Goal: Task Accomplishment & Management: Use online tool/utility

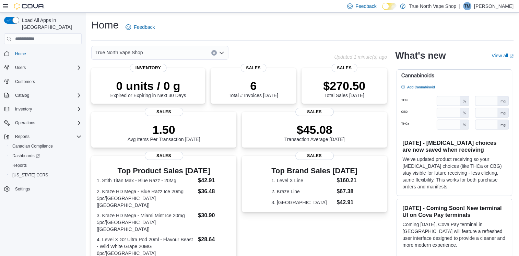
click at [221, 52] on icon "Open list of options" at bounding box center [221, 52] width 5 height 5
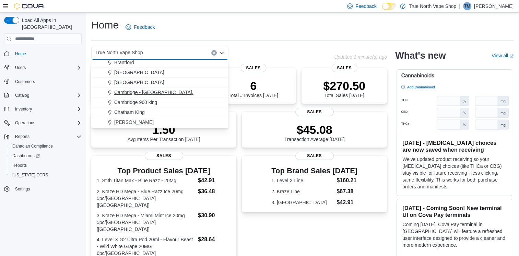
scroll to position [34, 0]
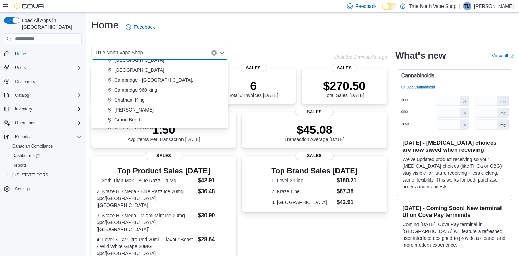
click at [158, 115] on button "Grand Bend" at bounding box center [159, 120] width 137 height 10
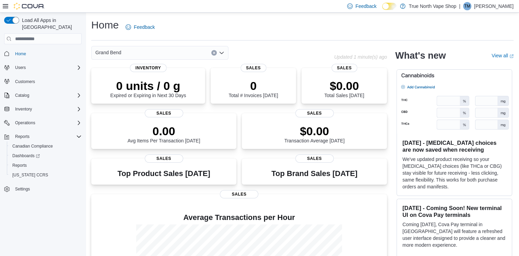
click at [221, 55] on icon "Open list of options" at bounding box center [221, 52] width 5 height 5
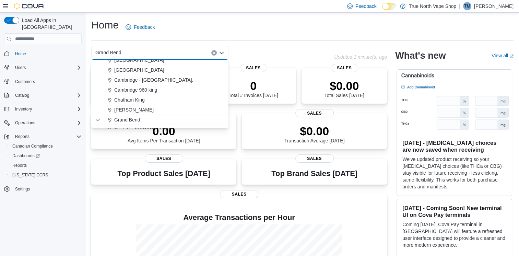
click at [173, 106] on div "Goderich" at bounding box center [164, 109] width 121 height 7
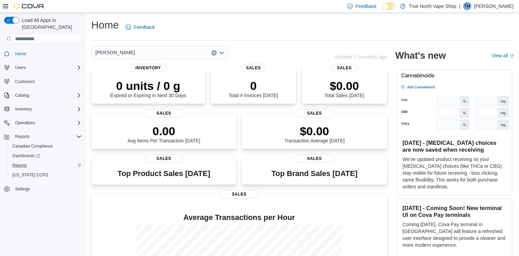
click at [80, 163] on icon "Complex example" at bounding box center [80, 165] width 4 height 4
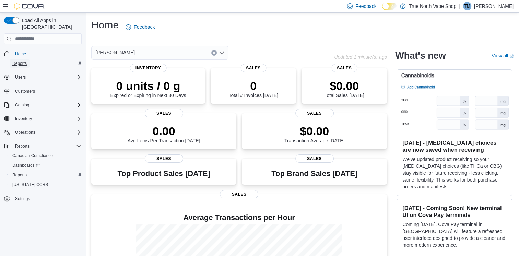
click at [27, 59] on link "Reports" at bounding box center [20, 63] width 20 height 8
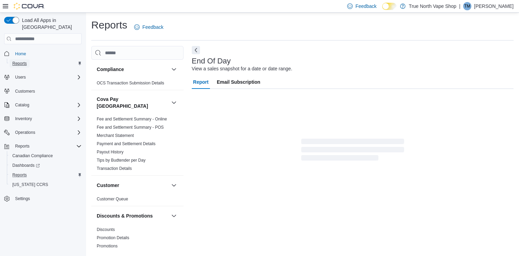
scroll to position [1, 0]
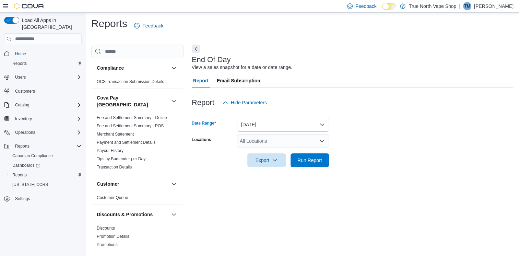
click at [272, 126] on button "Today" at bounding box center [283, 125] width 92 height 14
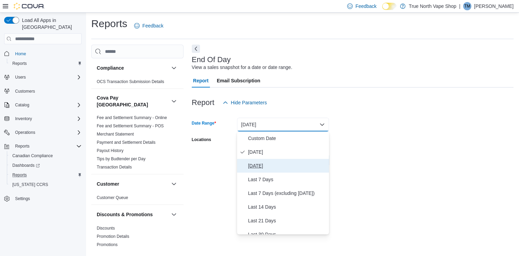
click at [270, 163] on span "Yesterday" at bounding box center [287, 166] width 78 height 8
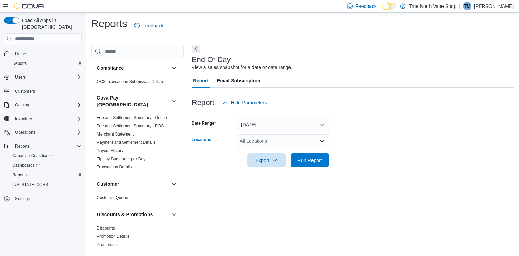
click at [309, 145] on div "All Locations" at bounding box center [283, 141] width 92 height 14
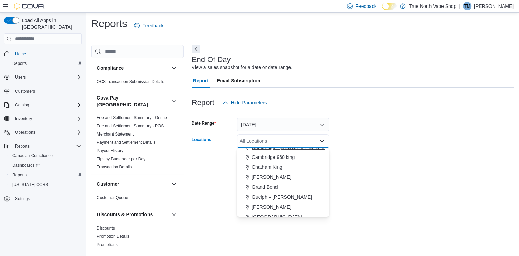
scroll to position [69, 0]
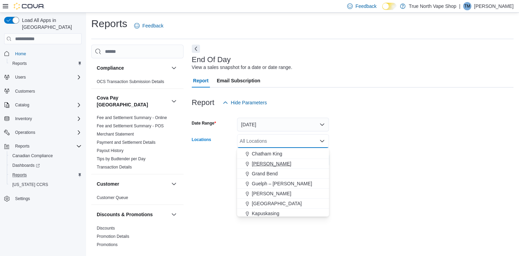
click at [286, 167] on button "Goderich" at bounding box center [283, 164] width 92 height 10
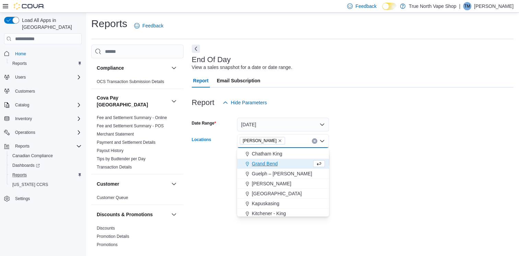
click at [459, 159] on form "Date Range Yesterday Locations Goderich Combo box. Selected. Goderich. Press Ba…" at bounding box center [353, 138] width 322 height 58
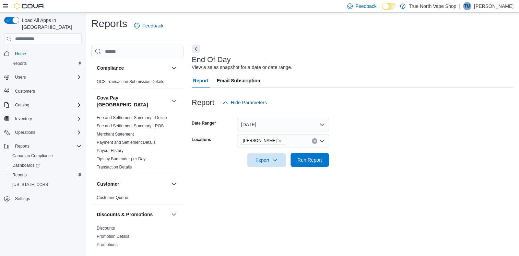
click at [301, 157] on span "Run Report" at bounding box center [309, 159] width 25 height 7
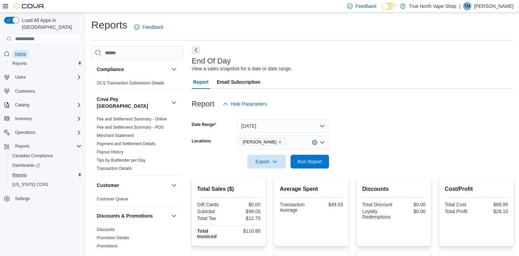
click at [16, 51] on span "Home" at bounding box center [20, 53] width 11 height 5
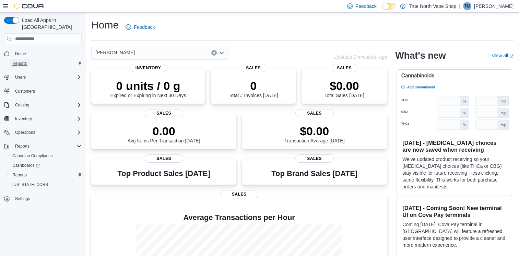
click at [27, 59] on link "Reports" at bounding box center [20, 63] width 20 height 8
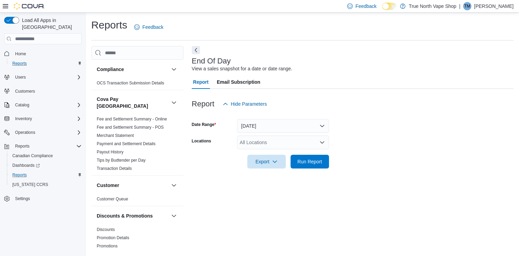
scroll to position [1, 0]
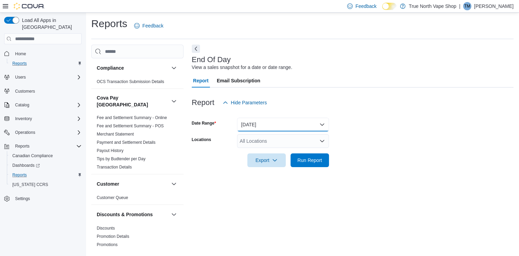
click at [300, 123] on button "Today" at bounding box center [283, 125] width 92 height 14
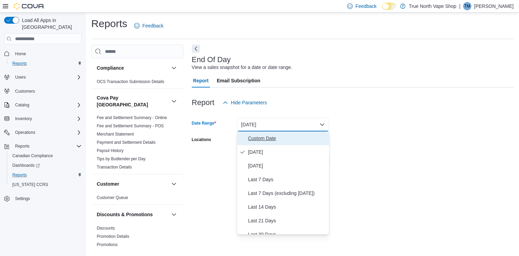
click at [277, 137] on span "Custom Date" at bounding box center [287, 138] width 78 height 8
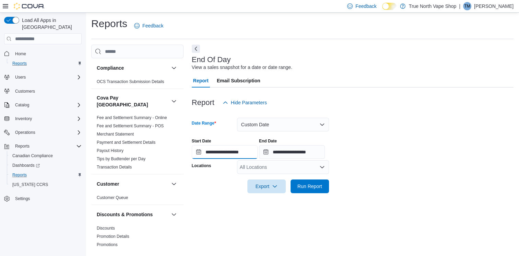
click at [198, 150] on input "**********" at bounding box center [225, 152] width 66 height 14
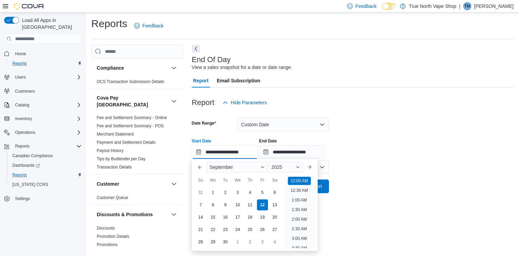
scroll to position [21, 0]
click at [236, 205] on div "10" at bounding box center [238, 205] width 12 height 12
type input "**********"
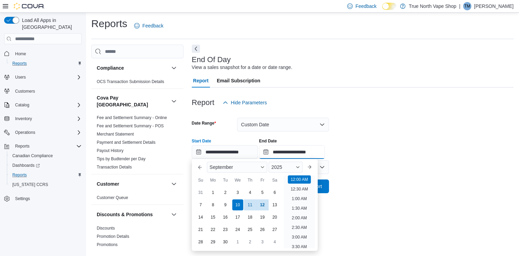
click at [274, 152] on input "**********" at bounding box center [292, 152] width 66 height 14
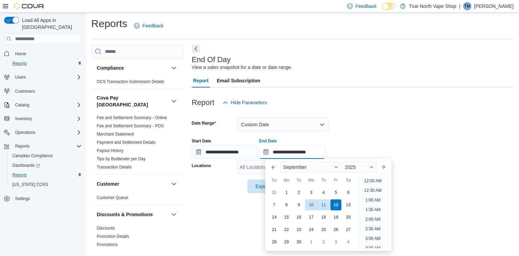
scroll to position [390, 0]
click at [309, 211] on div "10" at bounding box center [311, 205] width 12 height 12
type input "**********"
click at [367, 141] on div "**********" at bounding box center [353, 146] width 322 height 26
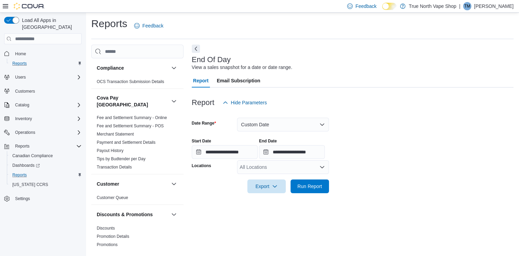
click at [314, 169] on div "All Locations" at bounding box center [283, 167] width 92 height 14
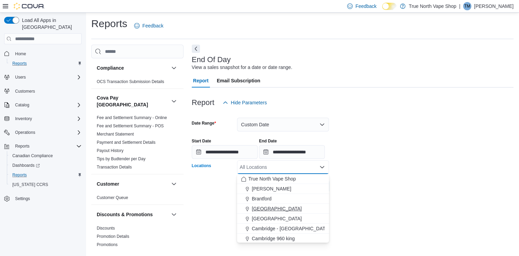
scroll to position [34, 0]
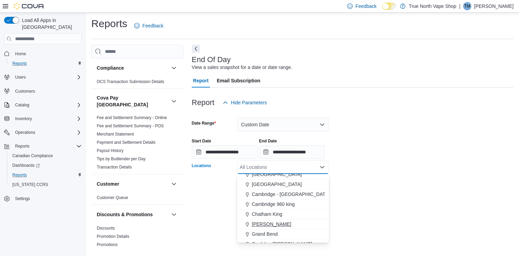
click at [268, 223] on span "Goderich" at bounding box center [271, 224] width 39 height 7
click at [392, 168] on form "**********" at bounding box center [353, 151] width 322 height 84
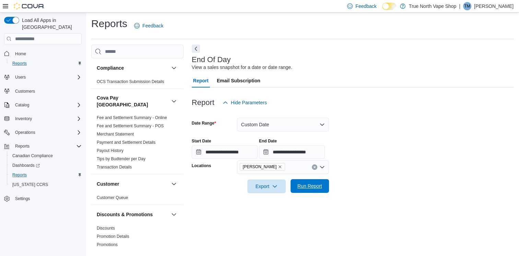
click at [308, 188] on span "Run Report" at bounding box center [309, 186] width 25 height 7
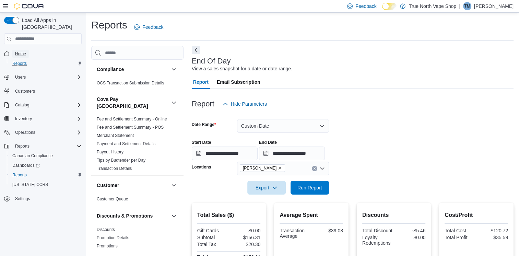
click at [19, 51] on span "Home" at bounding box center [20, 53] width 11 height 5
